Goal: Register for event/course

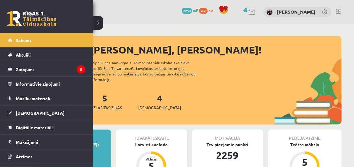
scroll to position [39, 0]
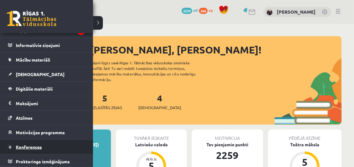
click at [20, 148] on link "Konferences" at bounding box center [46, 147] width 77 height 14
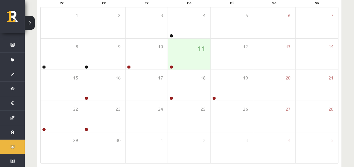
scroll to position [103, 0]
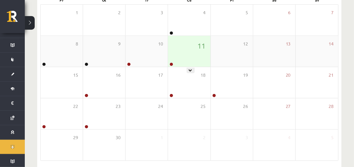
click at [196, 52] on div "11" at bounding box center [189, 51] width 42 height 31
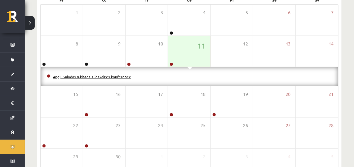
click at [94, 77] on link "Angļu valodas 8.klases 1.ieskaites konference" at bounding box center [92, 76] width 78 height 5
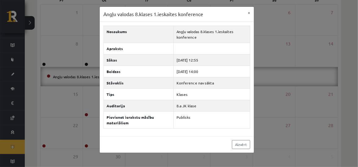
click at [60, 18] on div "Angļu valodas 8.klases 1.ieskaites konference × Nosaukums Angļu valodas 8.klase…" at bounding box center [179, 83] width 358 height 167
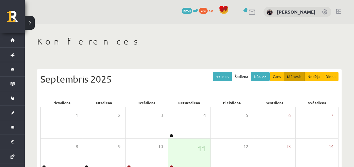
scroll to position [101, 0]
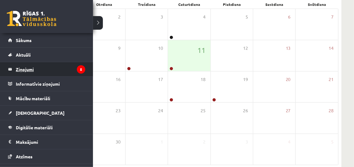
click at [22, 66] on legend "Ziņojumi 5" at bounding box center [50, 69] width 69 height 14
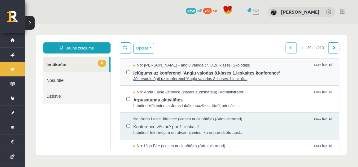
click at [156, 73] on span "Ielūgums uz konferenci 'Angļu valodas 8.klases 1.ieskaites konference'" at bounding box center [233, 72] width 200 height 8
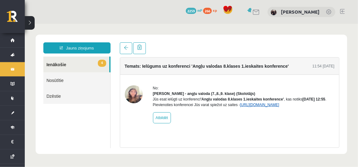
click at [257, 107] on link "https://eskola.r1tv.lv/conferences/4448/join" at bounding box center [259, 105] width 39 height 4
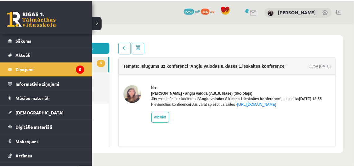
scroll to position [39, 0]
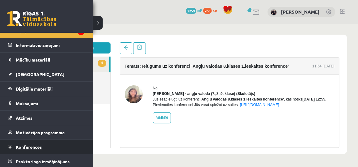
click at [15, 142] on link "Konferences" at bounding box center [46, 147] width 77 height 14
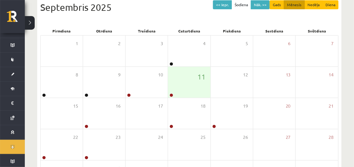
scroll to position [79, 0]
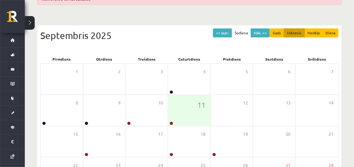
scroll to position [68, 0]
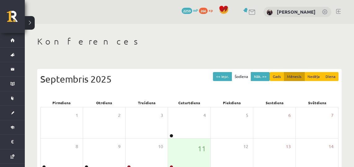
scroll to position [79, 0]
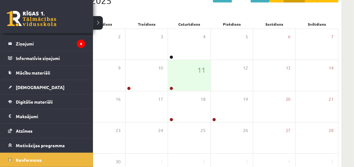
scroll to position [39, 0]
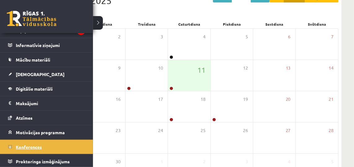
click at [22, 146] on span "Konferences" at bounding box center [29, 147] width 26 height 6
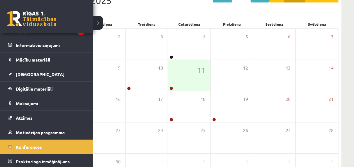
click at [22, 146] on span "Konferences" at bounding box center [29, 147] width 26 height 6
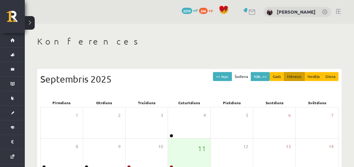
scroll to position [79, 0]
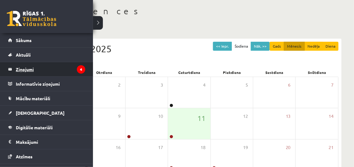
click at [31, 70] on legend "Ziņojumi 4" at bounding box center [50, 69] width 69 height 14
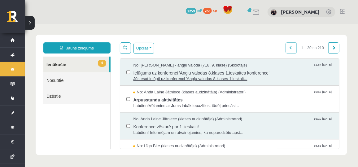
click at [146, 75] on span "Ielūgums uz konferenci 'Angļu valodas 8.klases 1.ieskaites konference'" at bounding box center [233, 72] width 200 height 8
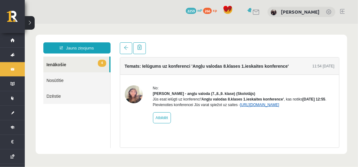
click at [248, 107] on link "[URL][DOMAIN_NAME]" at bounding box center [259, 105] width 39 height 4
click at [254, 107] on link "[URL][DOMAIN_NAME]" at bounding box center [259, 105] width 39 height 4
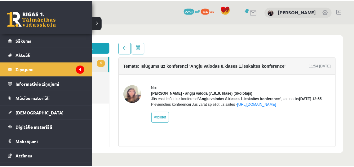
scroll to position [39, 0]
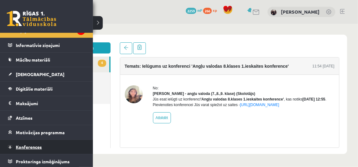
click at [19, 150] on link "Konferences" at bounding box center [46, 147] width 77 height 14
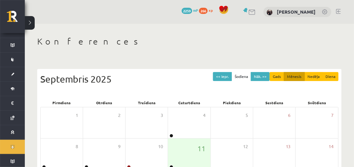
click at [338, 12] on link at bounding box center [338, 11] width 5 height 5
